Goal: Information Seeking & Learning: Learn about a topic

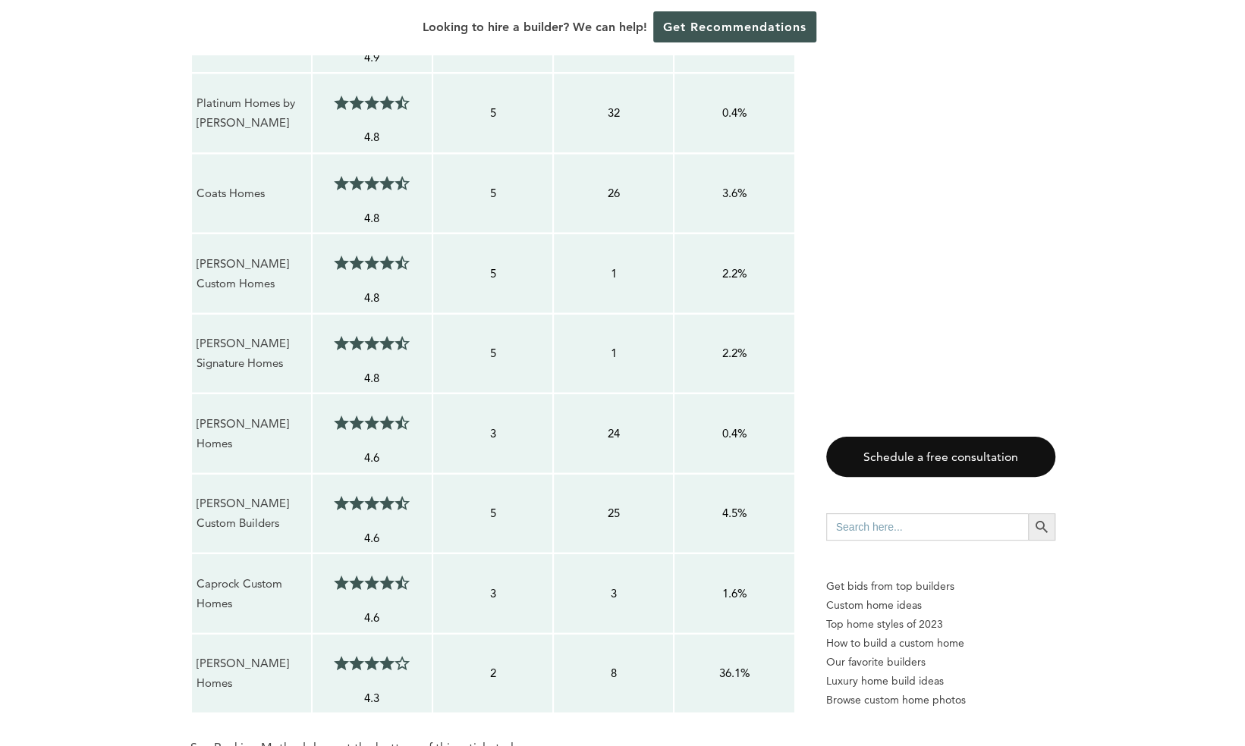
scroll to position [1690, 0]
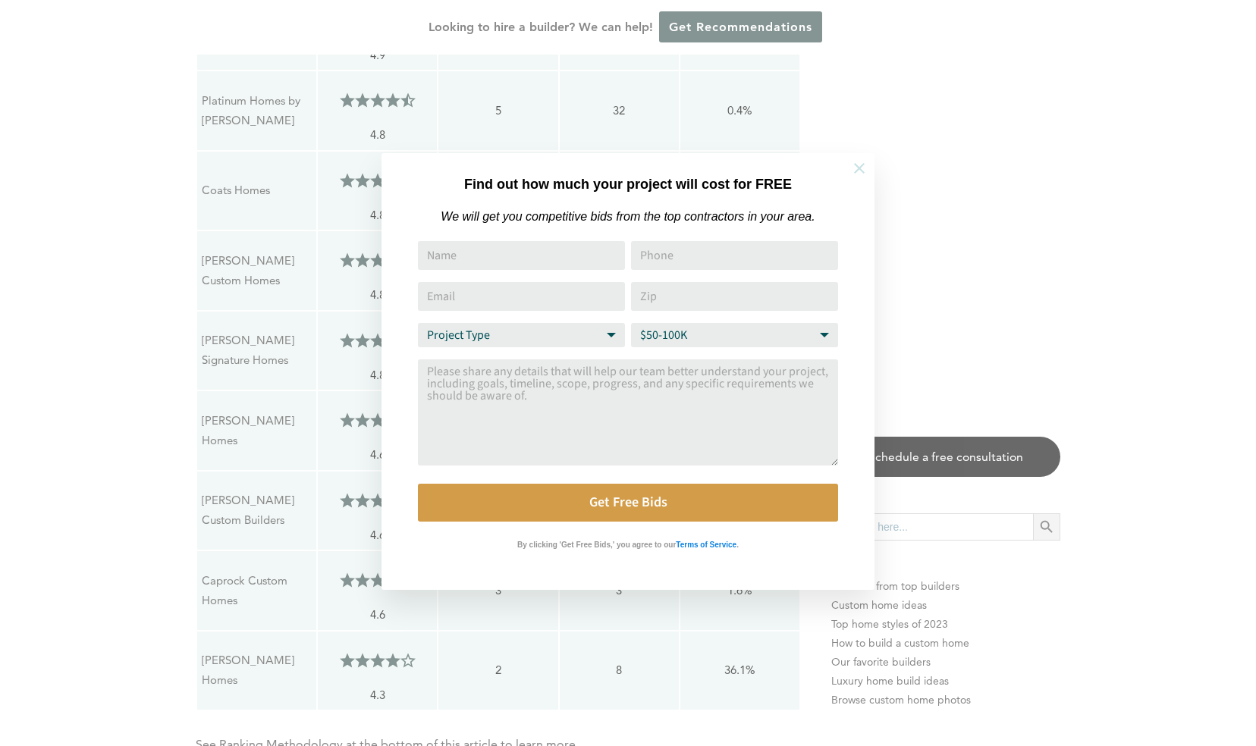
click at [862, 168] on icon at bounding box center [859, 168] width 17 height 17
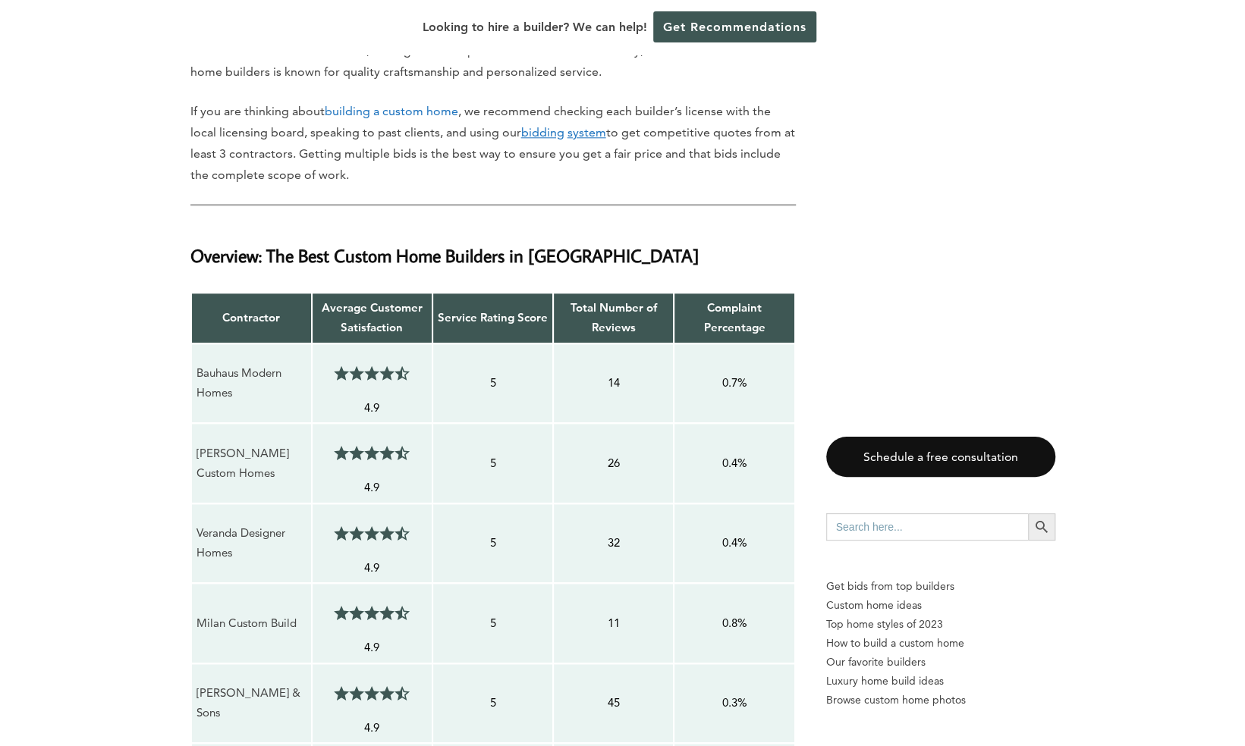
scroll to position [1016, 0]
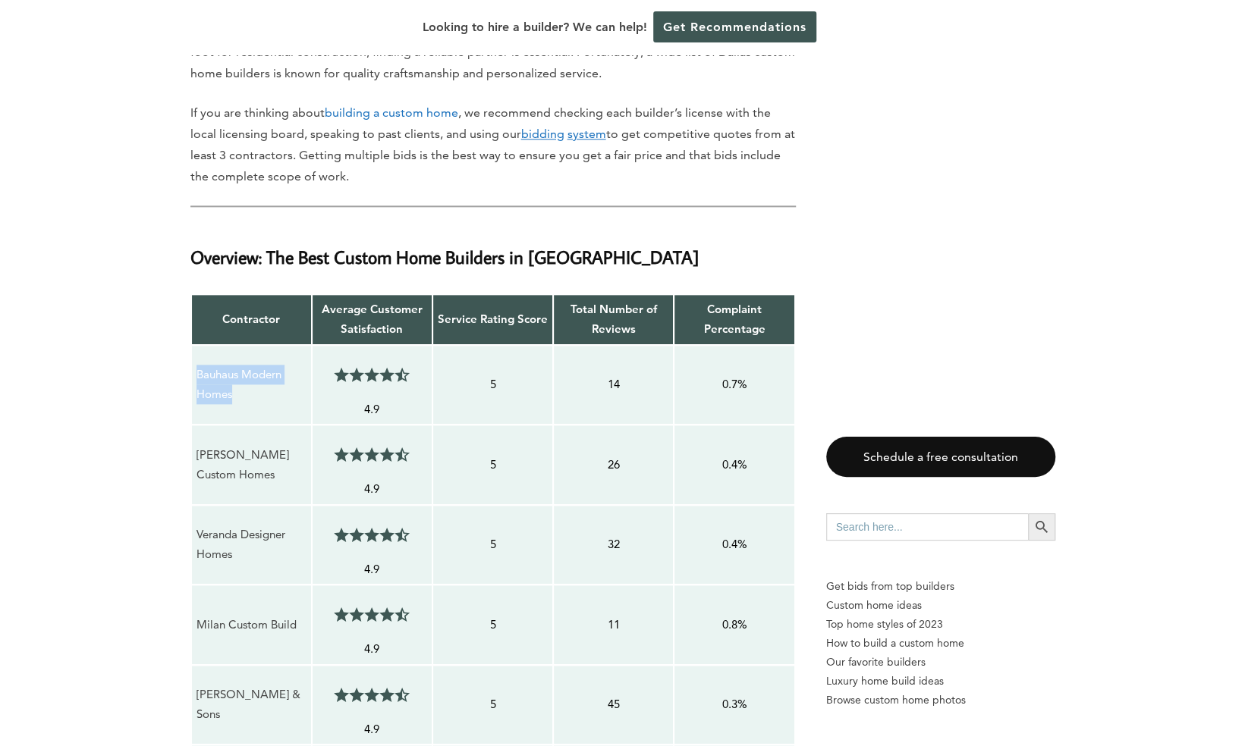
drag, startPoint x: 243, startPoint y: 393, endPoint x: 191, endPoint y: 376, distance: 54.2
click at [191, 376] on td "Bauhaus Modern Homes" at bounding box center [251, 385] width 121 height 80
drag, startPoint x: 191, startPoint y: 376, endPoint x: 218, endPoint y: 381, distance: 27.7
copy p "Bauhaus Modern Homes"
click at [270, 472] on p "[PERSON_NAME] Custom Homes" at bounding box center [251, 465] width 110 height 40
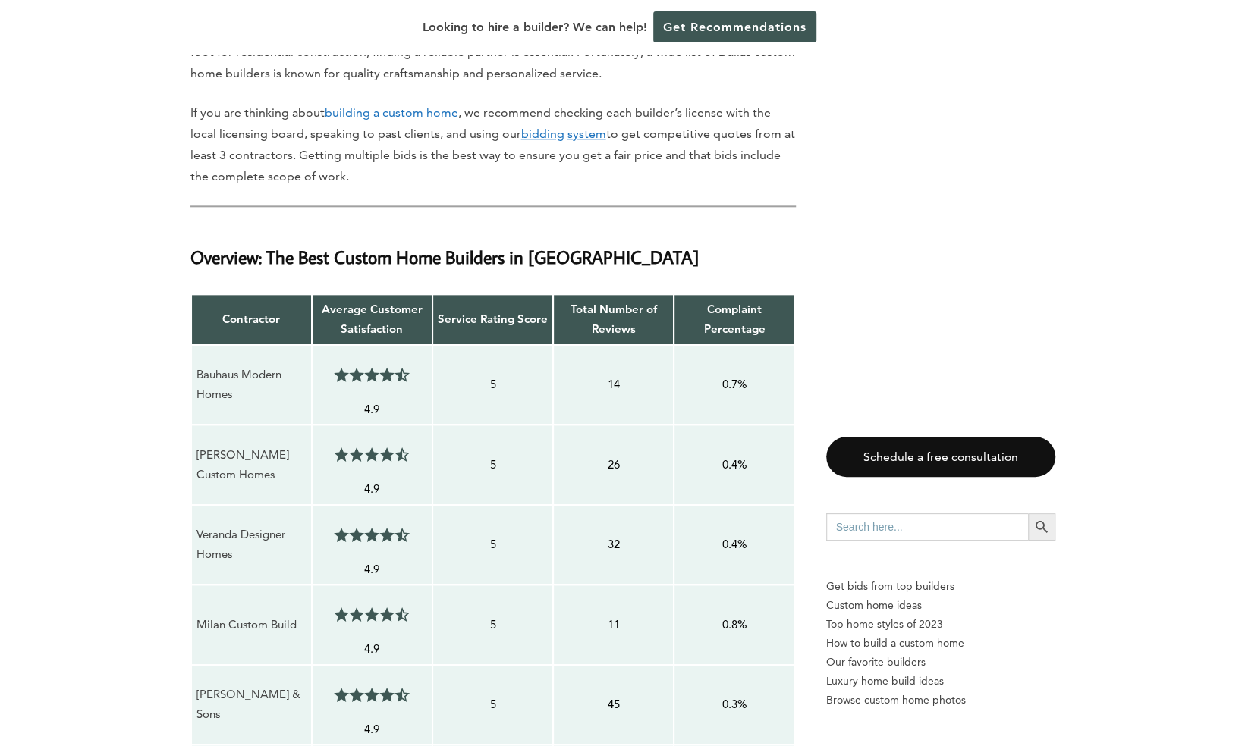
drag, startPoint x: 278, startPoint y: 472, endPoint x: 194, endPoint y: 454, distance: 85.4
click at [194, 454] on td "[PERSON_NAME] Custom Homes" at bounding box center [251, 465] width 121 height 80
drag, startPoint x: 194, startPoint y: 454, endPoint x: 231, endPoint y: 464, distance: 37.9
copy p "[PERSON_NAME] Custom Homes"
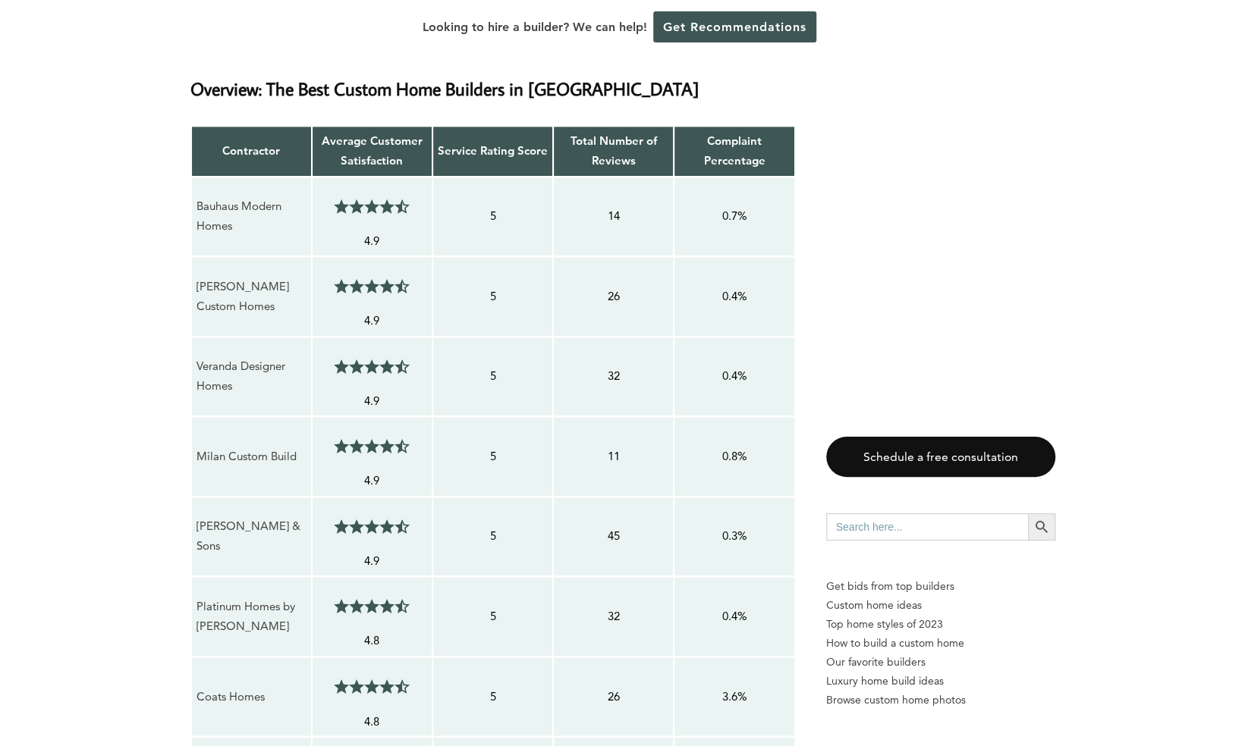
scroll to position [1191, 0]
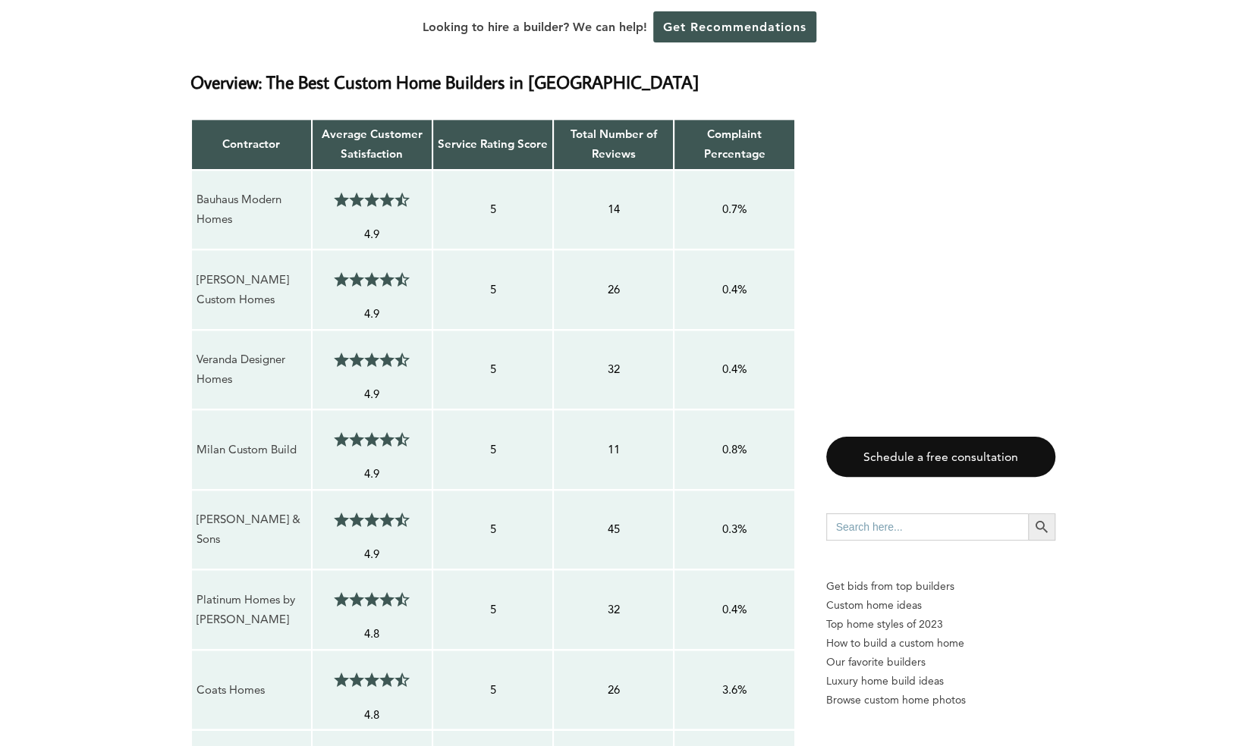
click at [302, 466] on td "Milan Custom Build" at bounding box center [251, 450] width 121 height 80
drag, startPoint x: 249, startPoint y: 376, endPoint x: 191, endPoint y: 353, distance: 62.3
click at [191, 353] on td "Veranda Designer Homes" at bounding box center [251, 370] width 121 height 80
drag, startPoint x: 191, startPoint y: 353, endPoint x: 210, endPoint y: 365, distance: 22.5
copy p "Veranda Designer Homes"
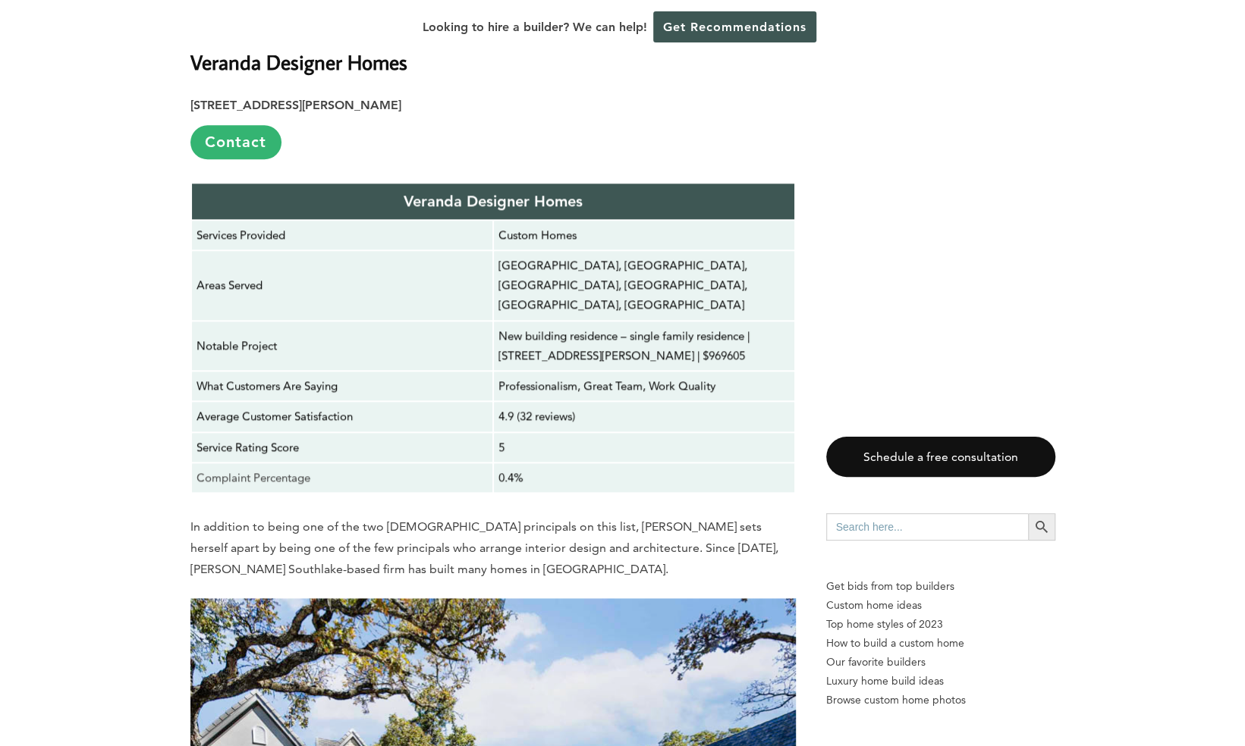
scroll to position [4724, 0]
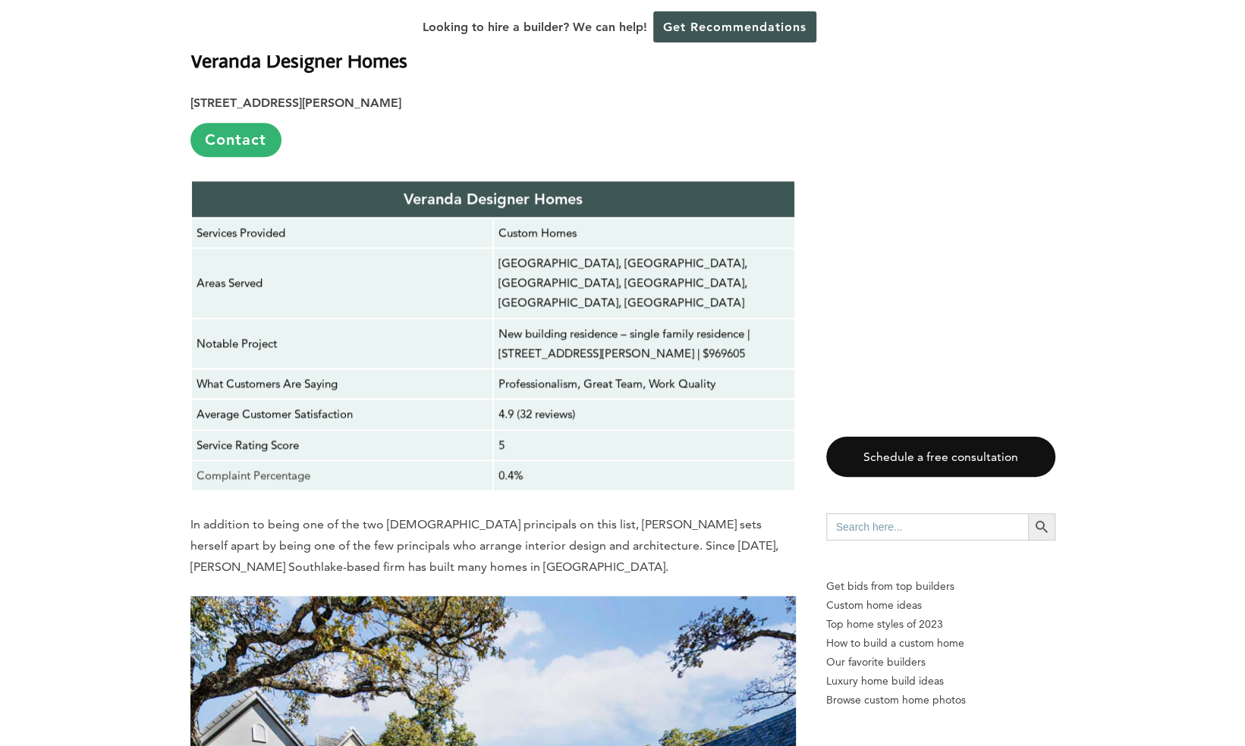
click at [237, 466] on p "Complaint Percentage" at bounding box center [341, 476] width 291 height 20
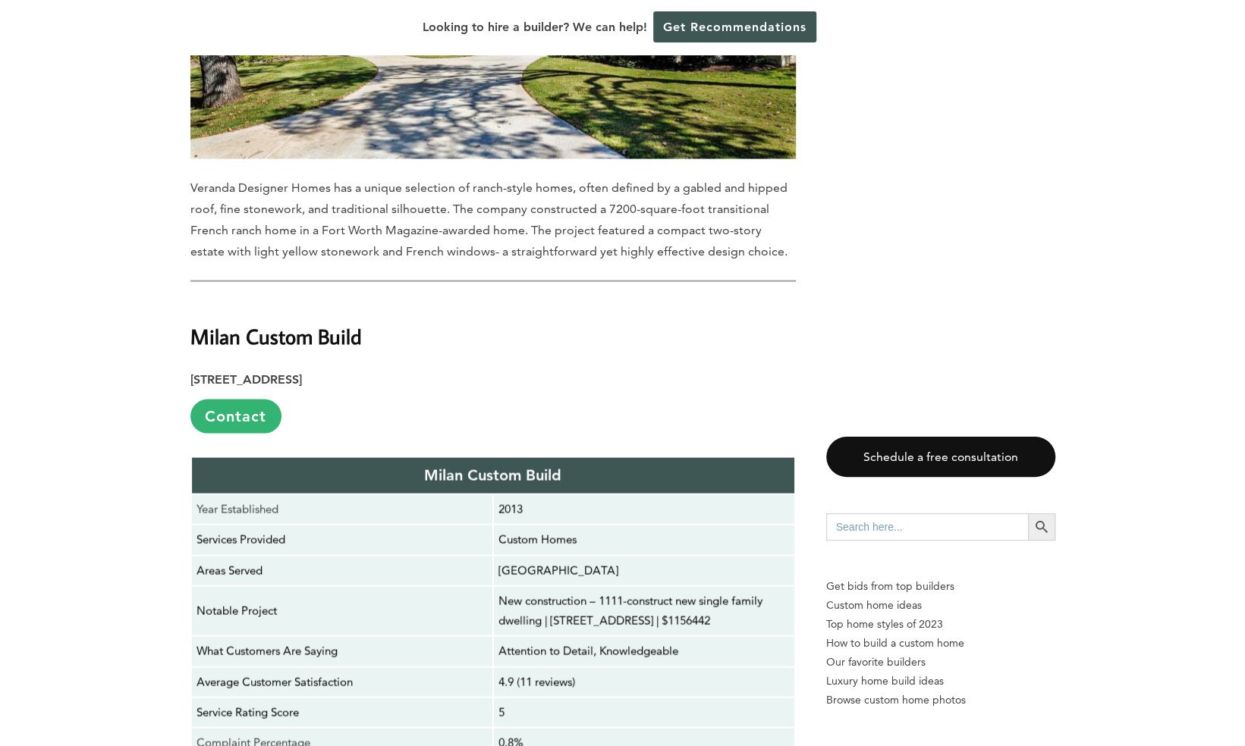
scroll to position [5567, 0]
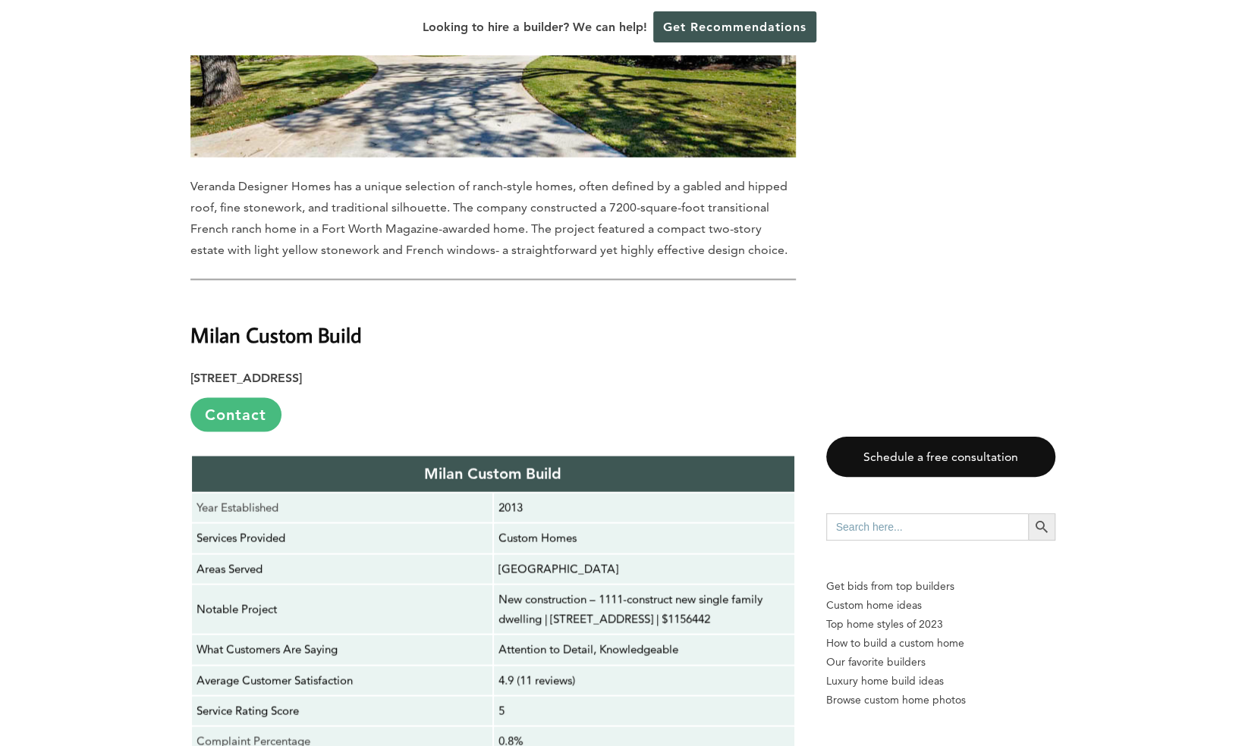
click at [243, 397] on link "Contact" at bounding box center [235, 414] width 91 height 34
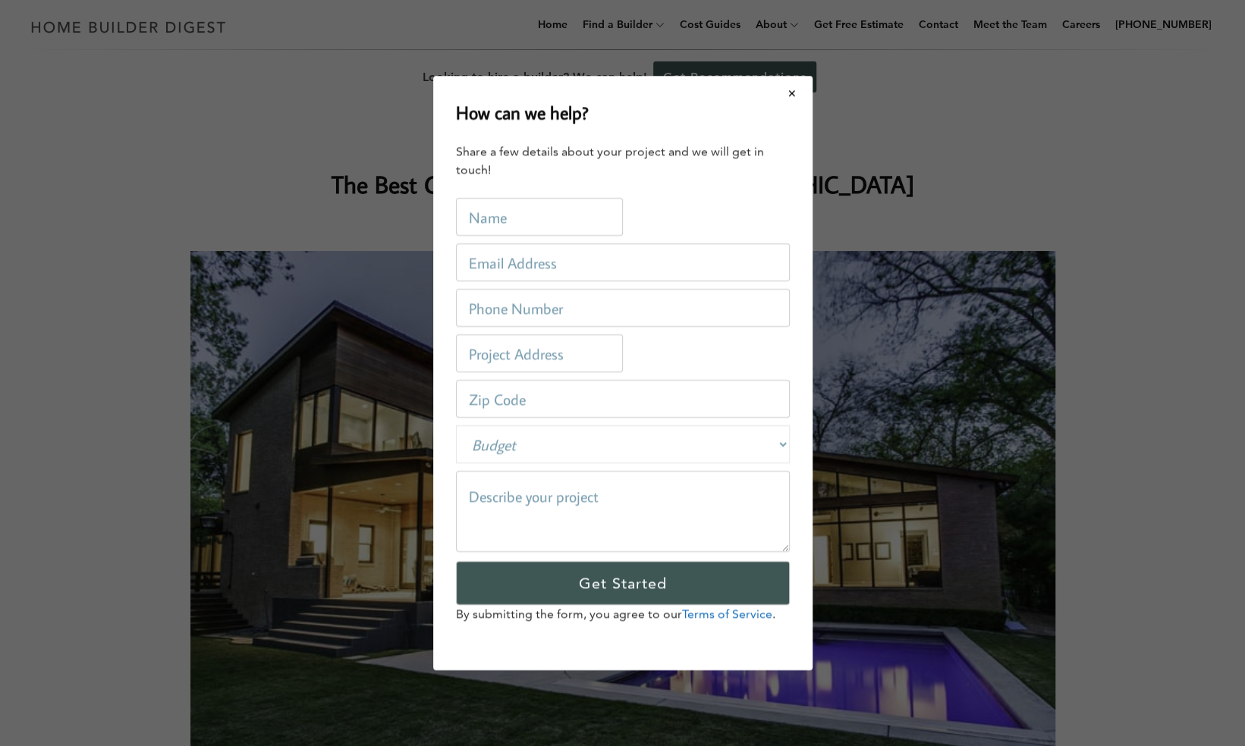
scroll to position [0, 0]
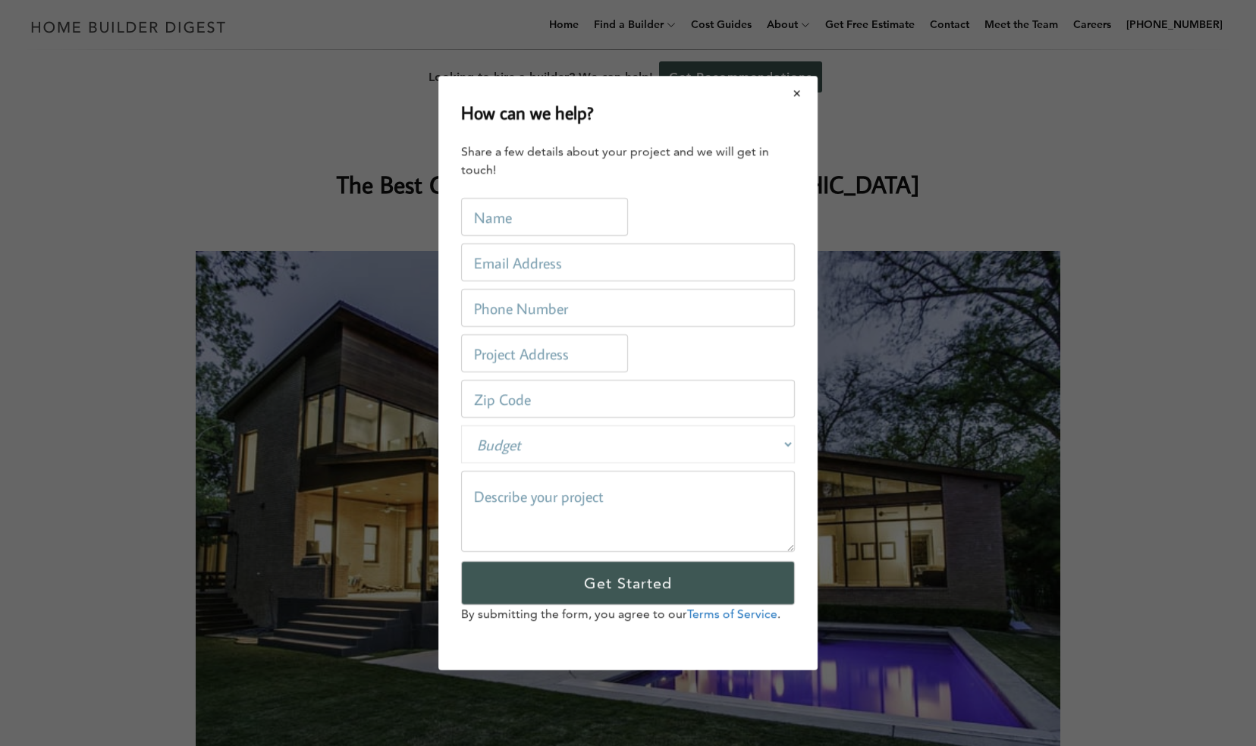
click at [802, 89] on button "Close modal" at bounding box center [797, 93] width 40 height 32
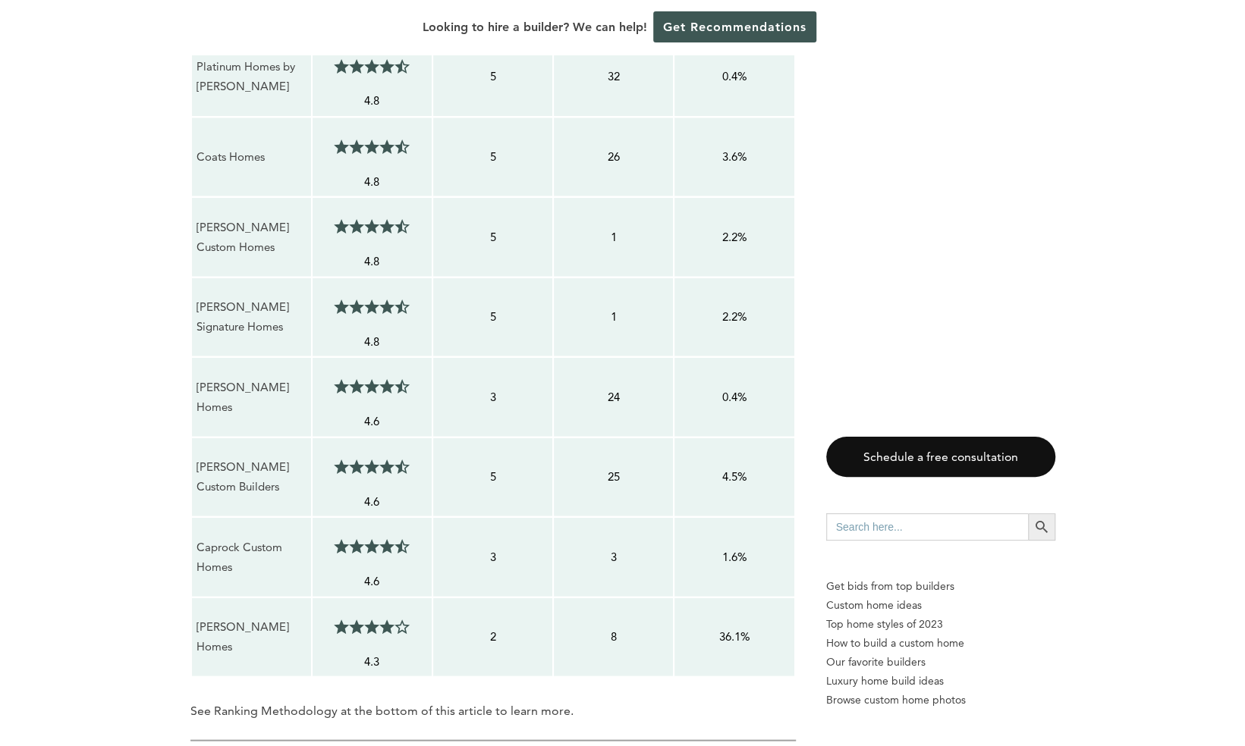
scroll to position [1725, 0]
drag, startPoint x: 241, startPoint y: 567, endPoint x: 194, endPoint y: 537, distance: 55.6
click at [194, 537] on td "Caprock Custom Homes" at bounding box center [251, 556] width 121 height 80
drag, startPoint x: 194, startPoint y: 537, endPoint x: 221, endPoint y: 534, distance: 26.7
copy p "Caprock Custom Homes"
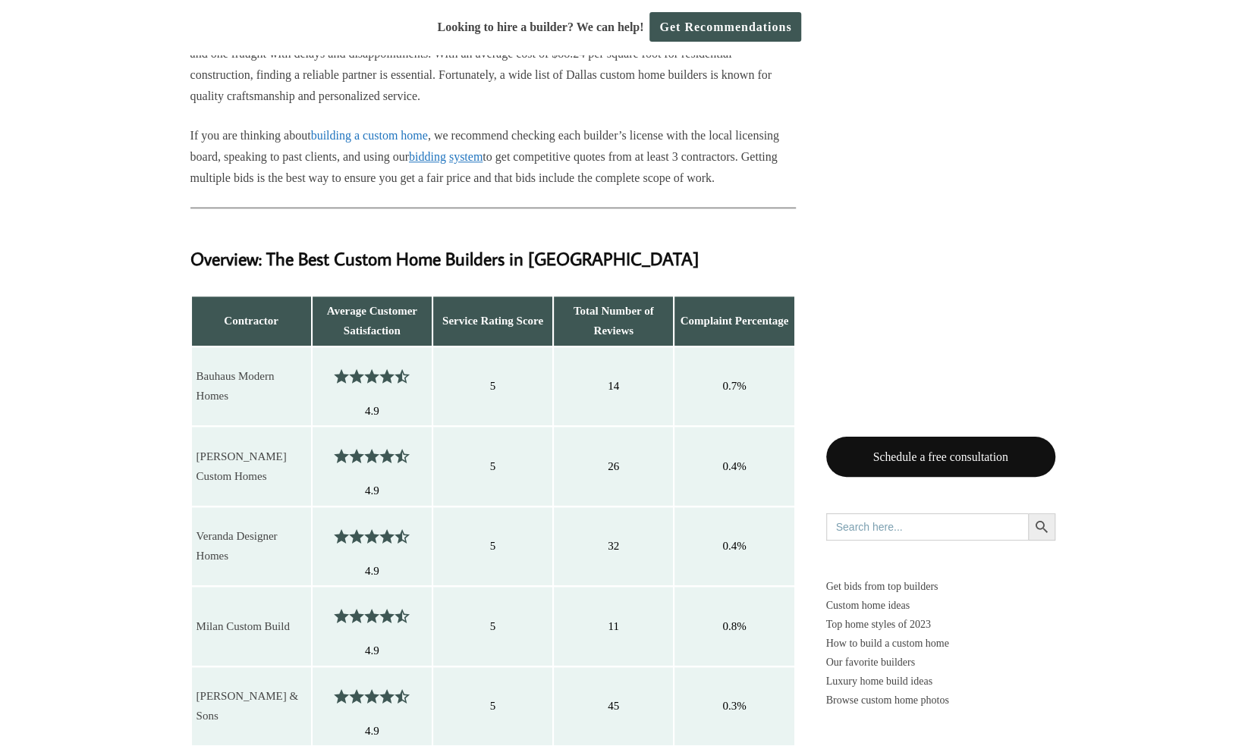
scroll to position [1016, 0]
